Goal: Find contact information: Find contact information

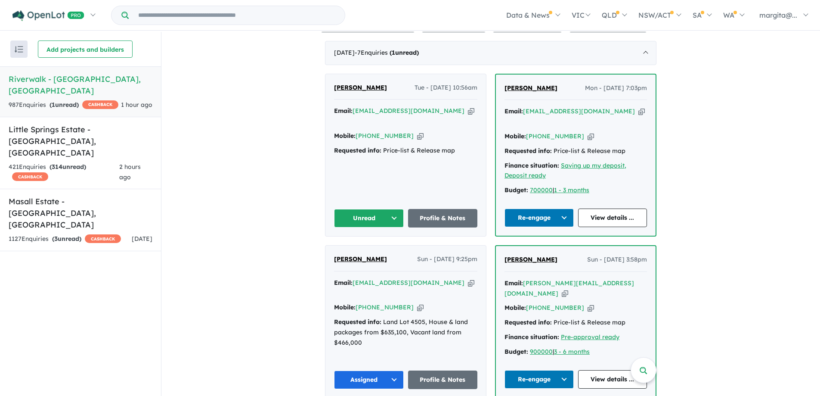
scroll to position [344, 0]
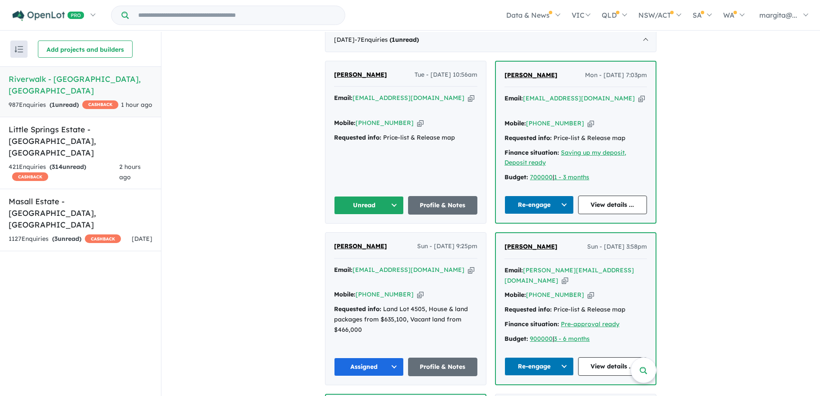
click at [563, 199] on button "Re-engage" at bounding box center [539, 204] width 69 height 19
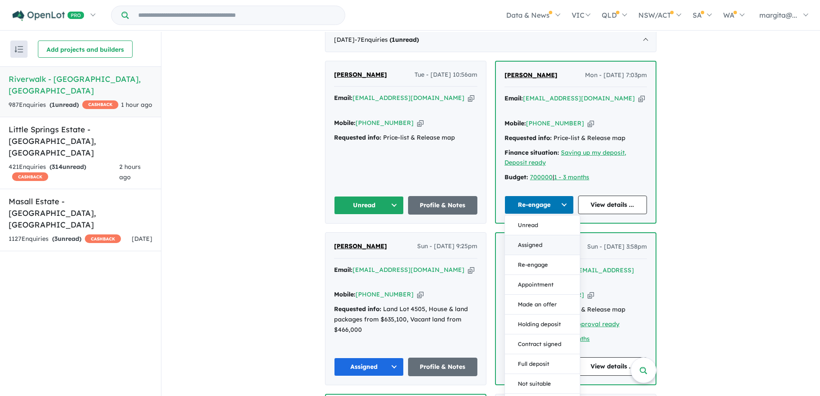
click at [525, 241] on button "Assigned" at bounding box center [542, 245] width 75 height 20
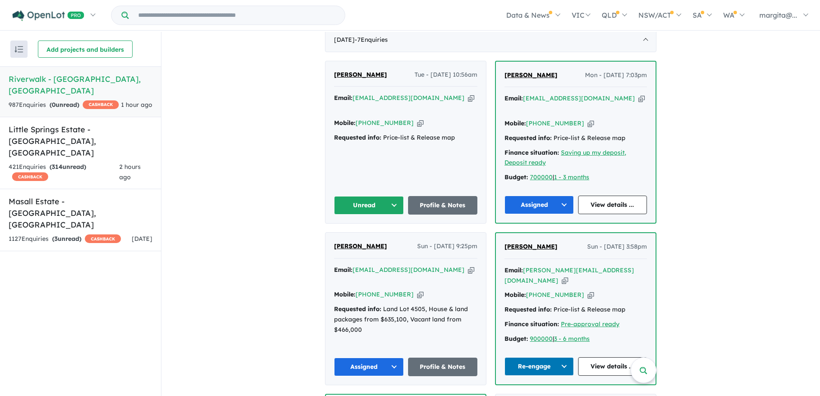
click at [391, 203] on button "Unread" at bounding box center [369, 205] width 70 height 19
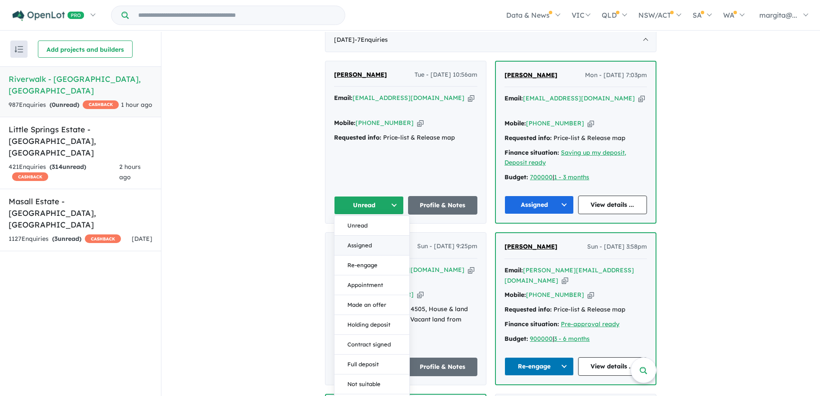
click at [369, 242] on button "Assigned" at bounding box center [372, 246] width 75 height 20
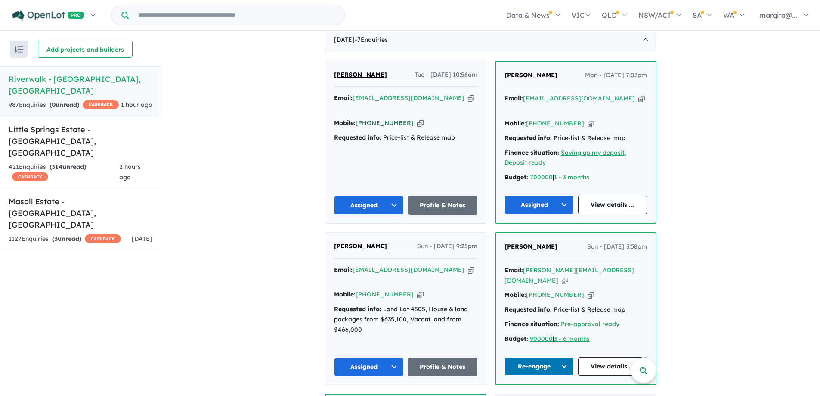
drag, startPoint x: 402, startPoint y: 124, endPoint x: 360, endPoint y: 122, distance: 42.6
click at [360, 122] on div "Mobile: [PHONE_NUMBER] Copied!" at bounding box center [405, 123] width 143 height 10
click at [429, 118] on div "Mobile: [PHONE_NUMBER] Copied!" at bounding box center [405, 123] width 143 height 10
click at [435, 102] on a%20Riverwalk%20-%20Werribee"] "[EMAIL_ADDRESS][DOMAIN_NAME]" at bounding box center [409, 98] width 112 height 8
drag, startPoint x: 437, startPoint y: 110, endPoint x: 353, endPoint y: 106, distance: 84.5
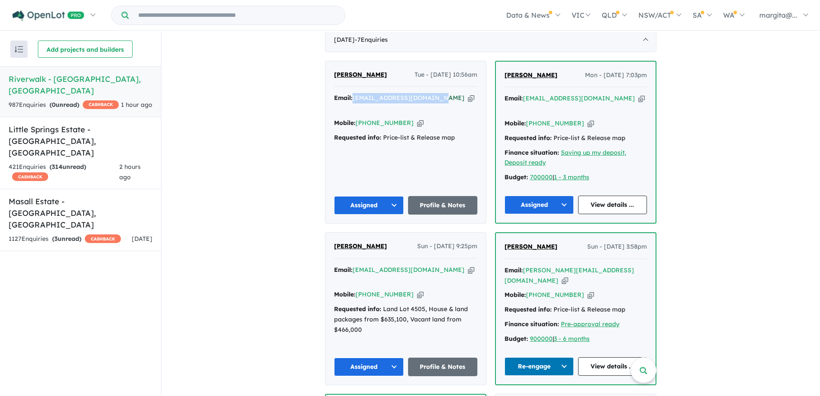
click at [353, 106] on div "Email: [EMAIL_ADDRESS][DOMAIN_NAME] Copied!" at bounding box center [405, 103] width 143 height 21
copy a%20Riverwalk%20-%20Werribee"] "[EMAIL_ADDRESS][DOMAIN_NAME]"
click at [387, 146] on div "[PERSON_NAME] Tue - [DATE] 10:56am Email: [EMAIL_ADDRESS][DOMAIN_NAME] Copied! …" at bounding box center [406, 142] width 161 height 162
drag, startPoint x: 403, startPoint y: 124, endPoint x: 367, endPoint y: 121, distance: 36.3
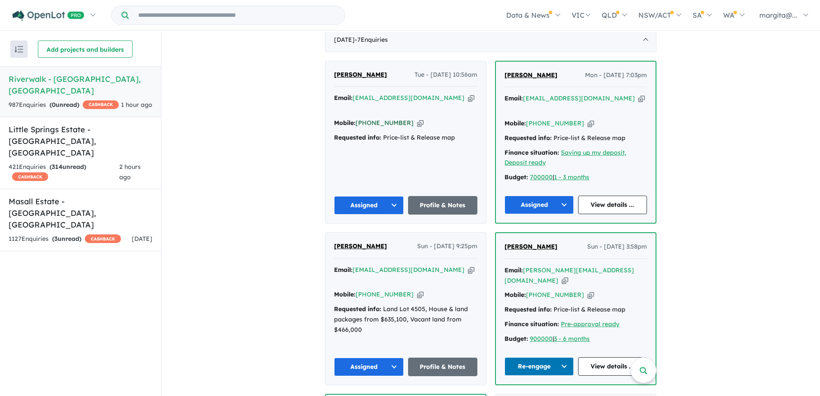
click at [367, 121] on div "Mobile: [PHONE_NUMBER] Copied!" at bounding box center [405, 123] width 143 height 10
copy link "478 415 346"
